Goal: Information Seeking & Learning: Learn about a topic

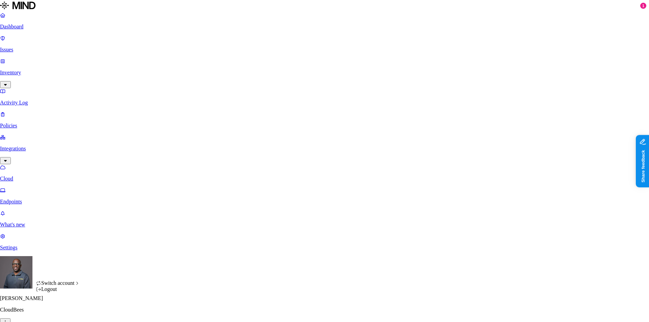
click at [8, 320] on icon "button" at bounding box center [5, 322] width 5 height 4
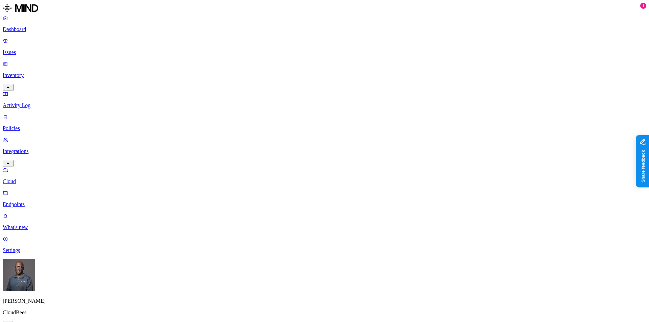
click at [27, 49] on p "Issues" at bounding box center [325, 52] width 644 height 6
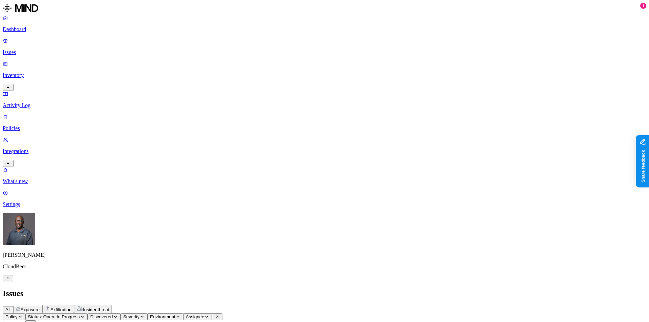
click at [33, 125] on p "Policies" at bounding box center [325, 128] width 644 height 6
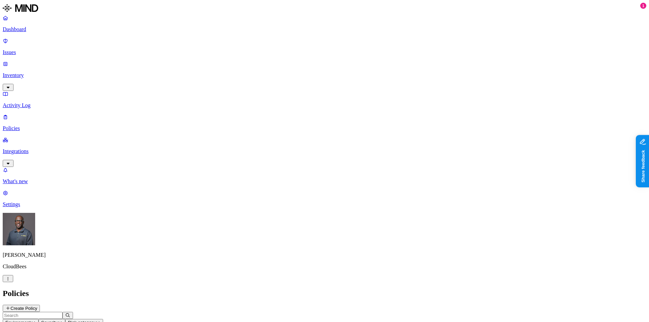
click at [36, 320] on icon "button" at bounding box center [33, 322] width 5 height 4
click at [160, 64] on span "Endpoint" at bounding box center [160, 67] width 20 height 6
drag, startPoint x: 335, startPoint y: 172, endPoint x: 439, endPoint y: 51, distance: 159.1
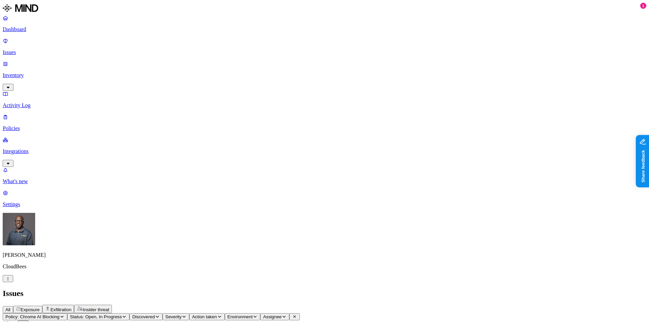
drag, startPoint x: 549, startPoint y: 152, endPoint x: 535, endPoint y: 171, distance: 23.5
drag, startPoint x: 529, startPoint y: 152, endPoint x: 576, endPoint y: 145, distance: 47.5
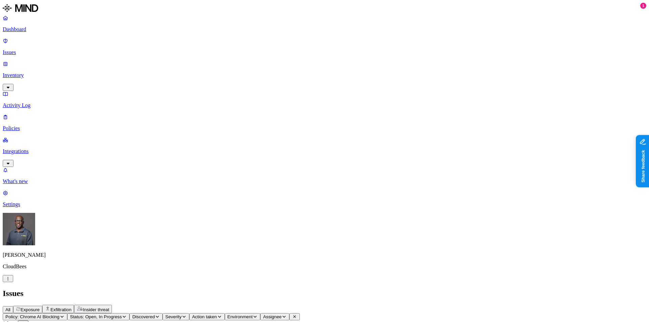
copy span "Screenshot [DATE] 4.41.02 PM.png"
click at [23, 72] on p "Inventory" at bounding box center [325, 75] width 644 height 6
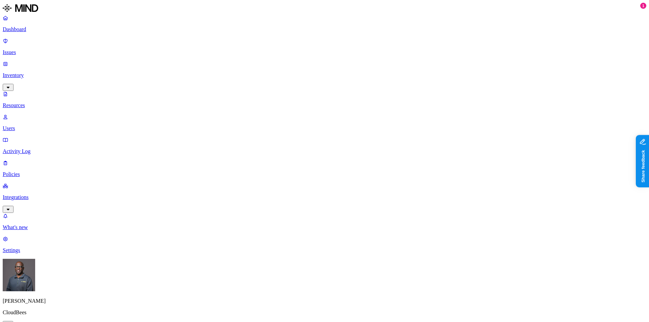
drag, startPoint x: 119, startPoint y: 24, endPoint x: 164, endPoint y: 30, distance: 44.7
type input "Screenshot 2025"
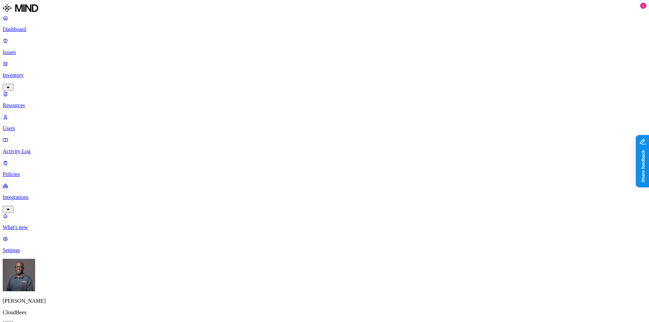
click at [24, 30] on p "Dashboard" at bounding box center [325, 29] width 644 height 6
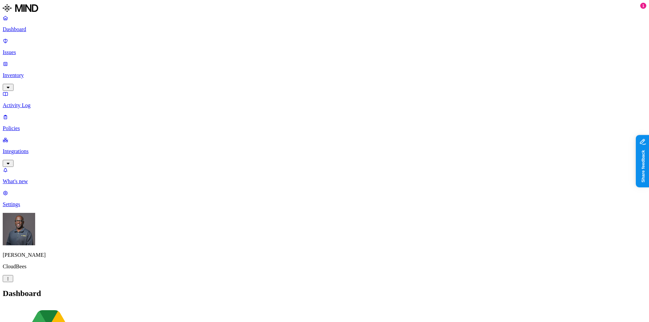
drag, startPoint x: 536, startPoint y: 124, endPoint x: 568, endPoint y: 116, distance: 33.1
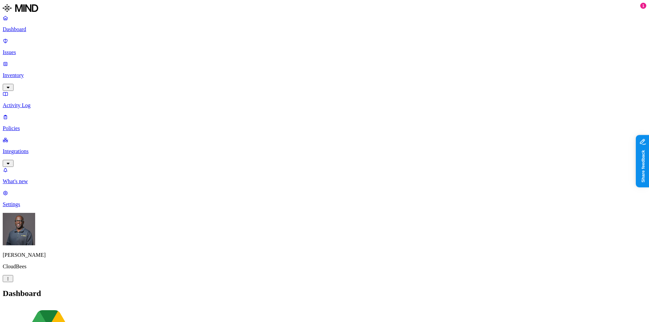
drag, startPoint x: 530, startPoint y: 151, endPoint x: 610, endPoint y: 155, distance: 80.2
copy span "Screenshot [DATE] 4.41.02 PM.png"
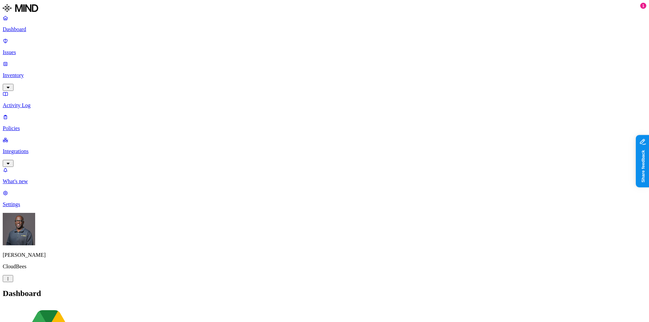
drag, startPoint x: 535, startPoint y: 122, endPoint x: 567, endPoint y: 121, distance: 32.5
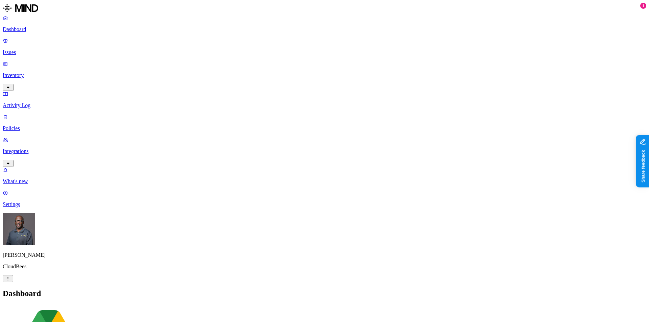
drag, startPoint x: 522, startPoint y: 75, endPoint x: 596, endPoint y: 71, distance: 73.8
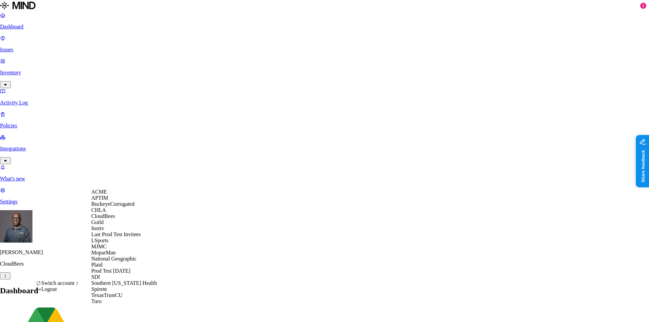
scroll to position [104, 0]
click at [124, 280] on span "Southern [US_STATE] Health" at bounding box center [124, 283] width 66 height 6
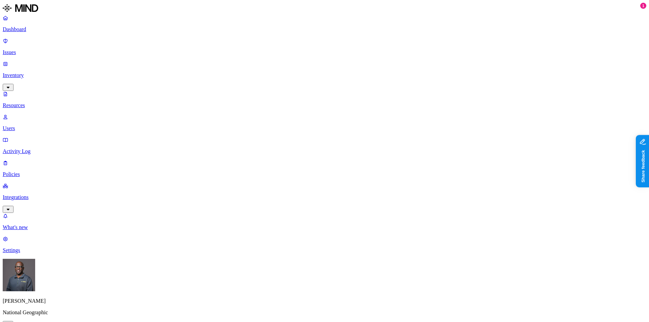
drag, startPoint x: 119, startPoint y: 24, endPoint x: 190, endPoint y: 31, distance: 70.7
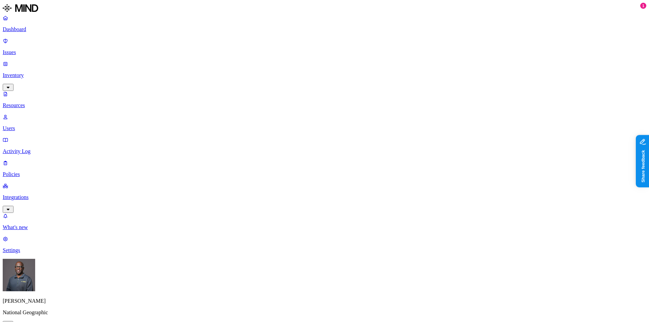
drag, startPoint x: 194, startPoint y: 40, endPoint x: 272, endPoint y: 30, distance: 79.1
type input "Screenshot 2025-"
click at [34, 125] on p "Users" at bounding box center [325, 128] width 644 height 6
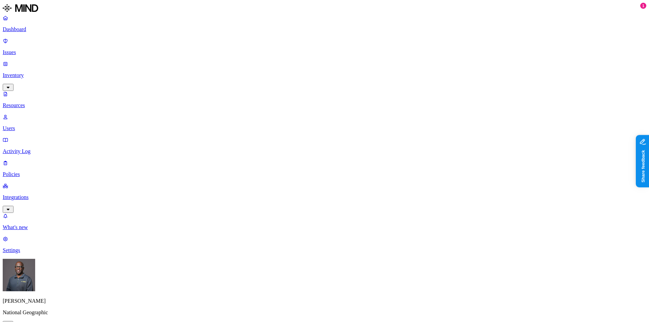
click at [27, 49] on p "Issues" at bounding box center [325, 52] width 644 height 6
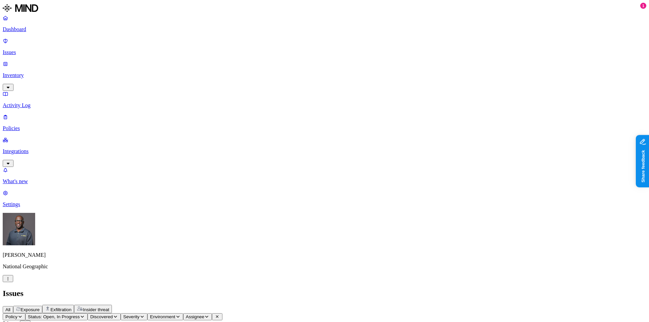
click at [40, 307] on span "Exposure" at bounding box center [30, 309] width 19 height 5
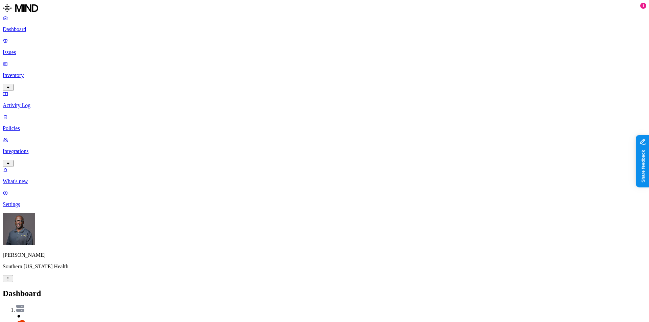
click at [32, 148] on p "Integrations" at bounding box center [325, 151] width 644 height 6
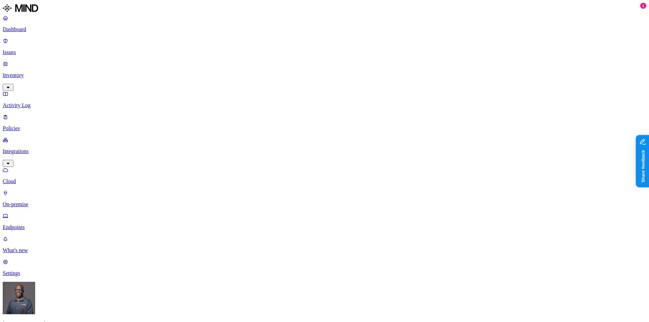
click at [33, 72] on p "Inventory" at bounding box center [325, 75] width 644 height 6
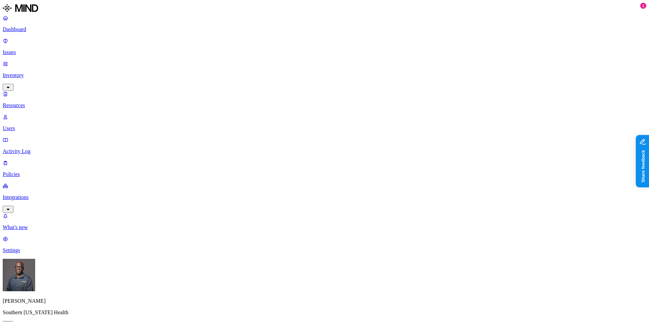
click at [30, 125] on p "Users" at bounding box center [325, 128] width 644 height 6
click at [192, 46] on span "Internal" at bounding box center [197, 49] width 17 height 6
click at [189, 36] on div "All" at bounding box center [189, 37] width 0 height 6
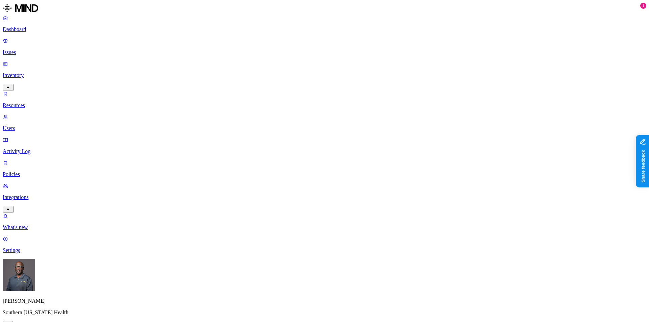
click at [194, 48] on span "Internal" at bounding box center [197, 49] width 17 height 6
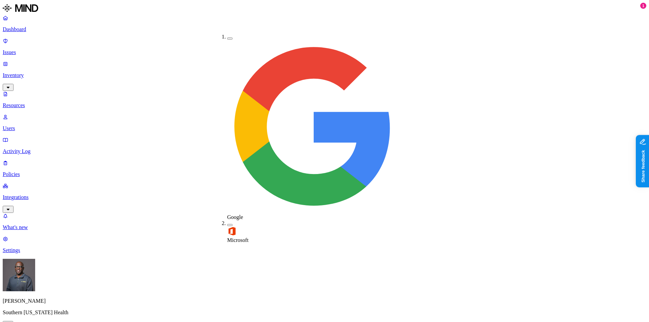
click at [227, 224] on button "button" at bounding box center [229, 225] width 5 height 2
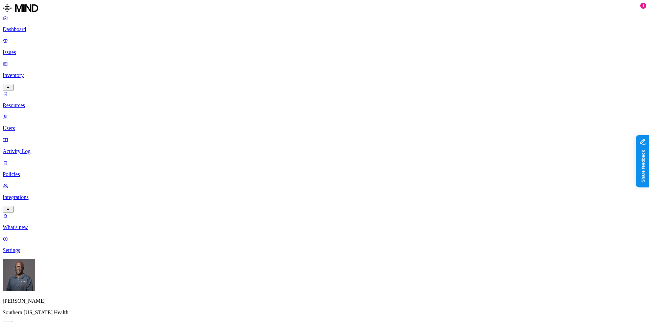
click at [189, 36] on div "All" at bounding box center [189, 37] width 0 height 6
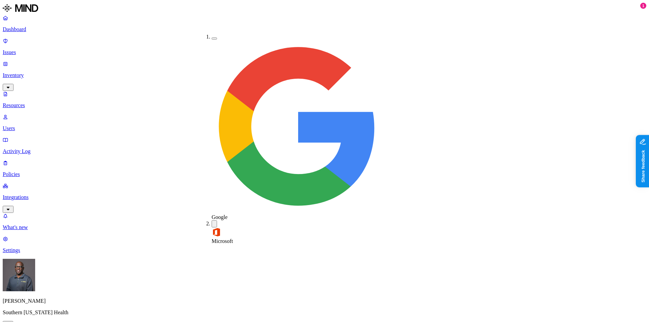
click at [212, 38] on button "button" at bounding box center [214, 39] width 5 height 2
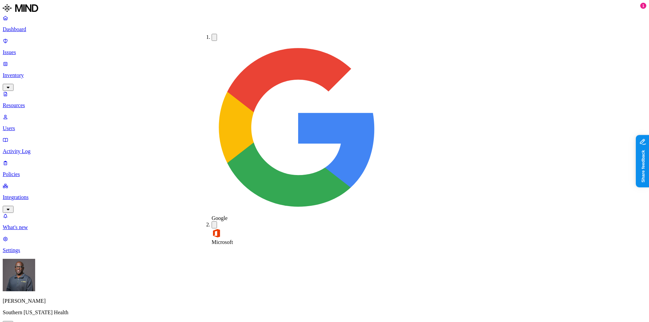
click at [212, 221] on button "button" at bounding box center [214, 224] width 5 height 7
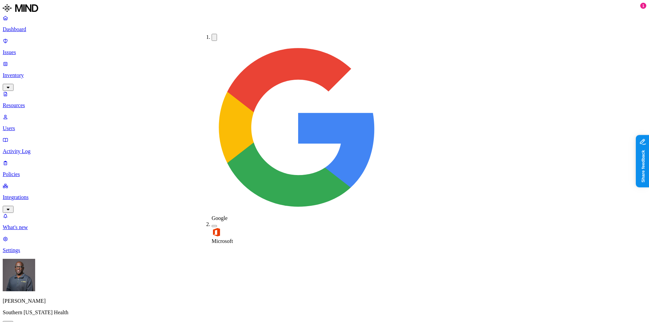
click at [212, 39] on div "Google" at bounding box center [212, 128] width 0 height 188
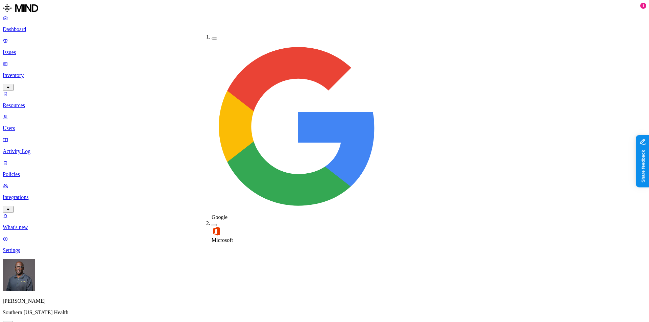
click at [212, 220] on div "Microsoft" at bounding box center [212, 231] width 0 height 23
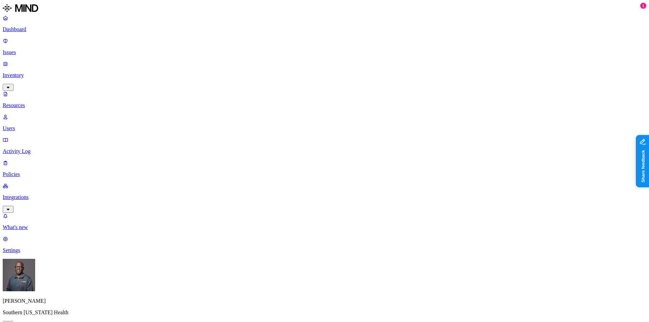
click at [293, 46] on div "Enabled" at bounding box center [293, 43] width 0 height 6
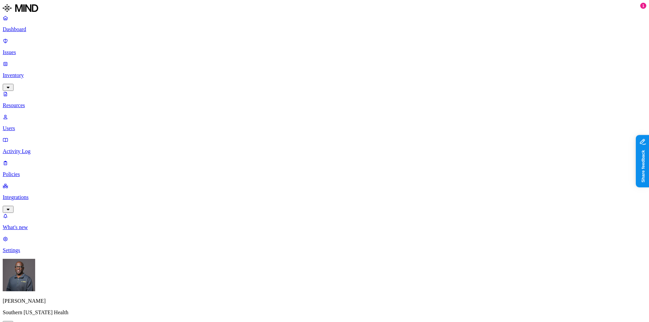
click at [195, 47] on span "Internal" at bounding box center [197, 49] width 17 height 6
click at [356, 46] on span "Flagged users" at bounding box center [360, 52] width 18 height 12
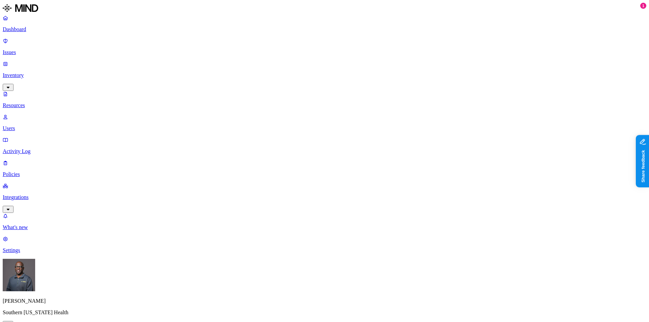
click at [351, 35] on div "All" at bounding box center [351, 37] width 0 height 6
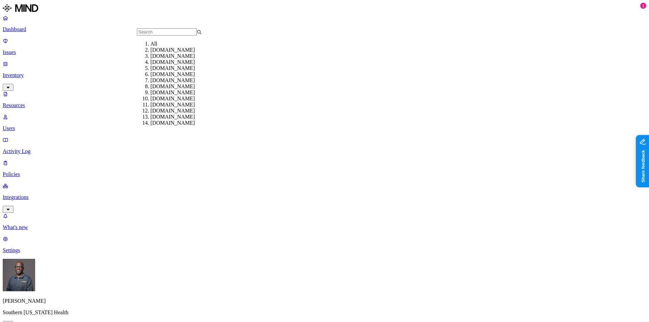
click at [158, 53] on div "sih.net" at bounding box center [182, 50] width 65 height 6
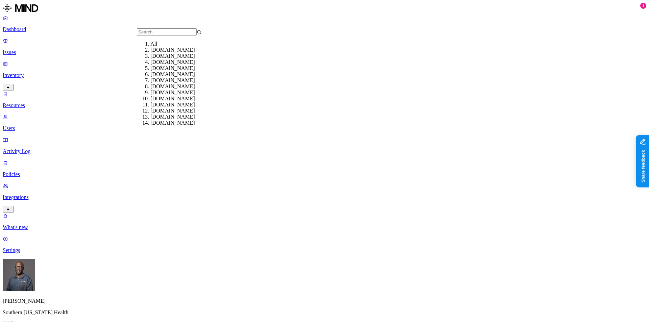
click at [156, 59] on div "sih1.onmicrosoft.com" at bounding box center [182, 56] width 65 height 6
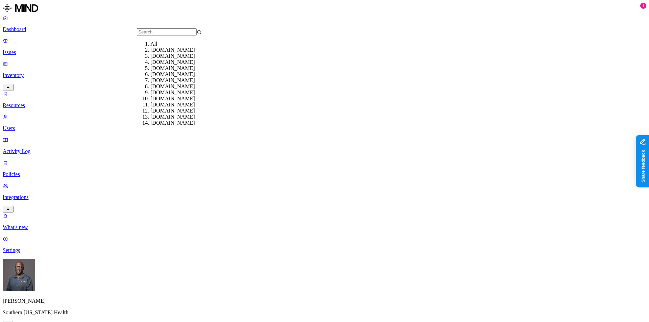
click at [169, 65] on div "corrohealth.com" at bounding box center [182, 62] width 65 height 6
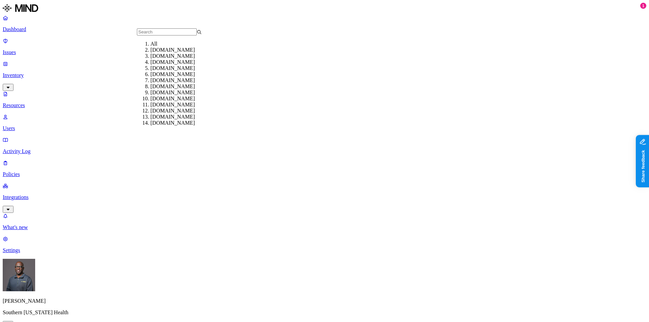
click at [152, 90] on div "midamericatransplant.org" at bounding box center [182, 86] width 65 height 6
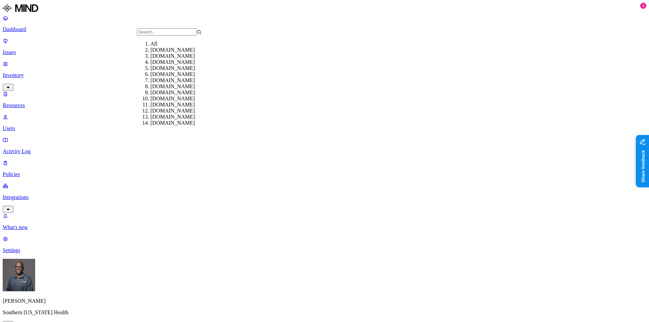
click at [159, 71] on div "gmail.com" at bounding box center [182, 68] width 65 height 6
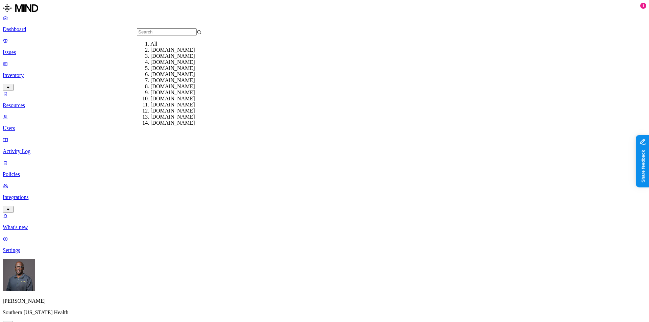
click at [164, 59] on div "sih1.onmicrosoft.com" at bounding box center [182, 56] width 65 height 6
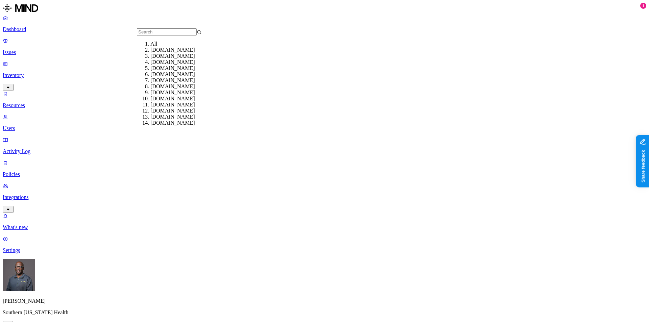
click at [154, 53] on div "sih.net" at bounding box center [182, 50] width 65 height 6
